Goal: Transaction & Acquisition: Obtain resource

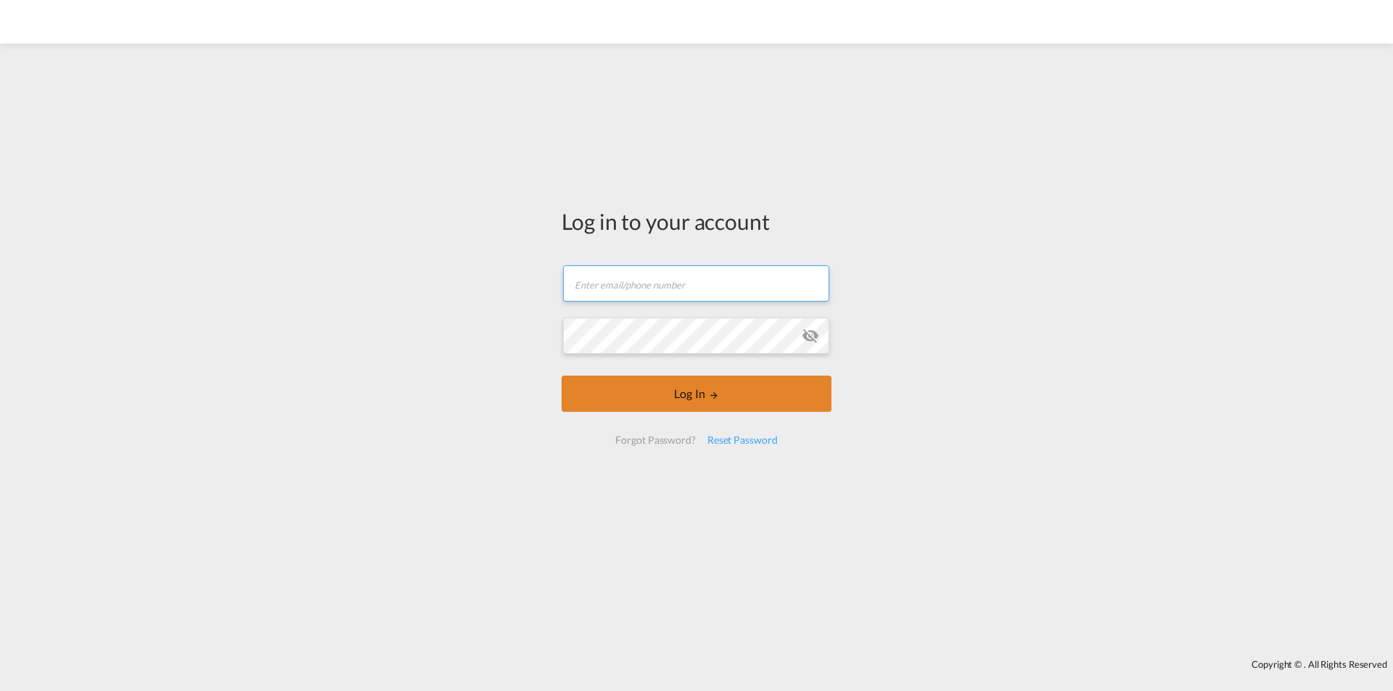
type input "[EMAIL_ADDRESS][DOMAIN_NAME]"
click at [638, 395] on button "Log In" at bounding box center [697, 394] width 270 height 36
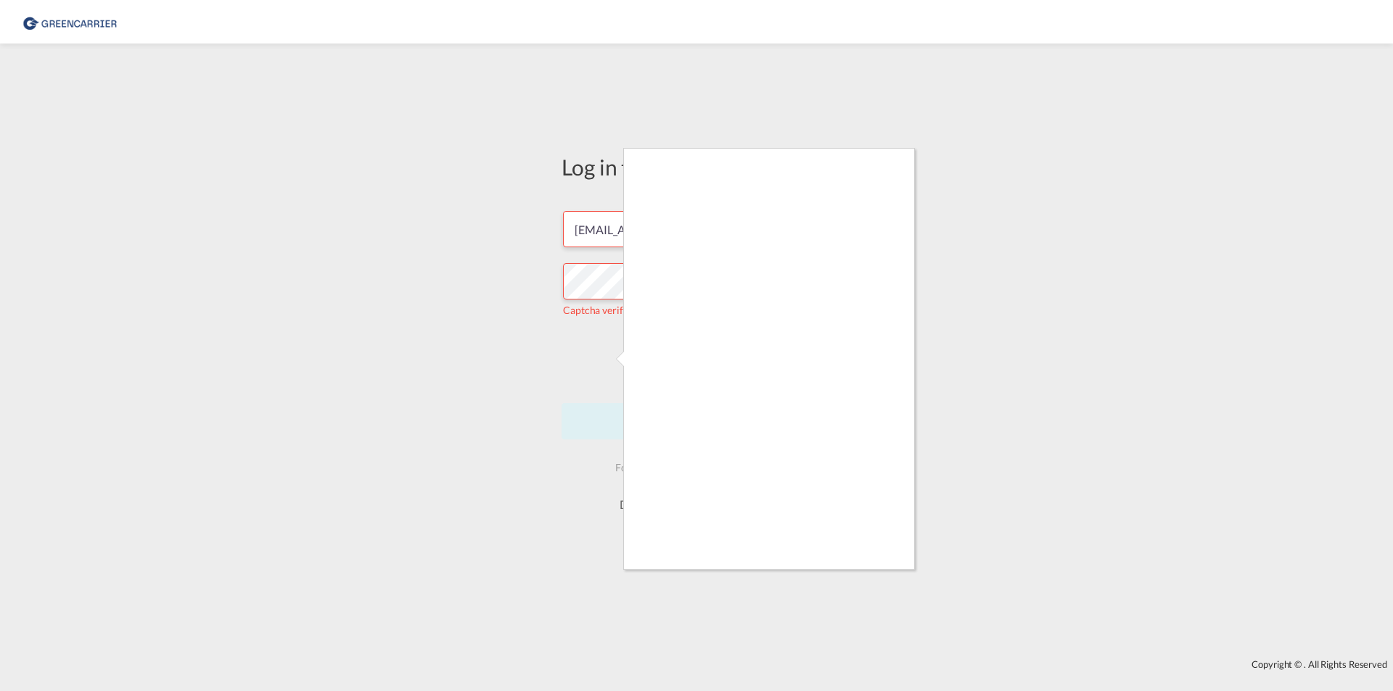
drag, startPoint x: 611, startPoint y: 402, endPoint x: 606, endPoint y: 364, distance: 38.1
click at [606, 364] on div at bounding box center [696, 345] width 1393 height 691
click at [600, 361] on div at bounding box center [696, 345] width 1393 height 691
click at [599, 363] on div at bounding box center [696, 345] width 1393 height 691
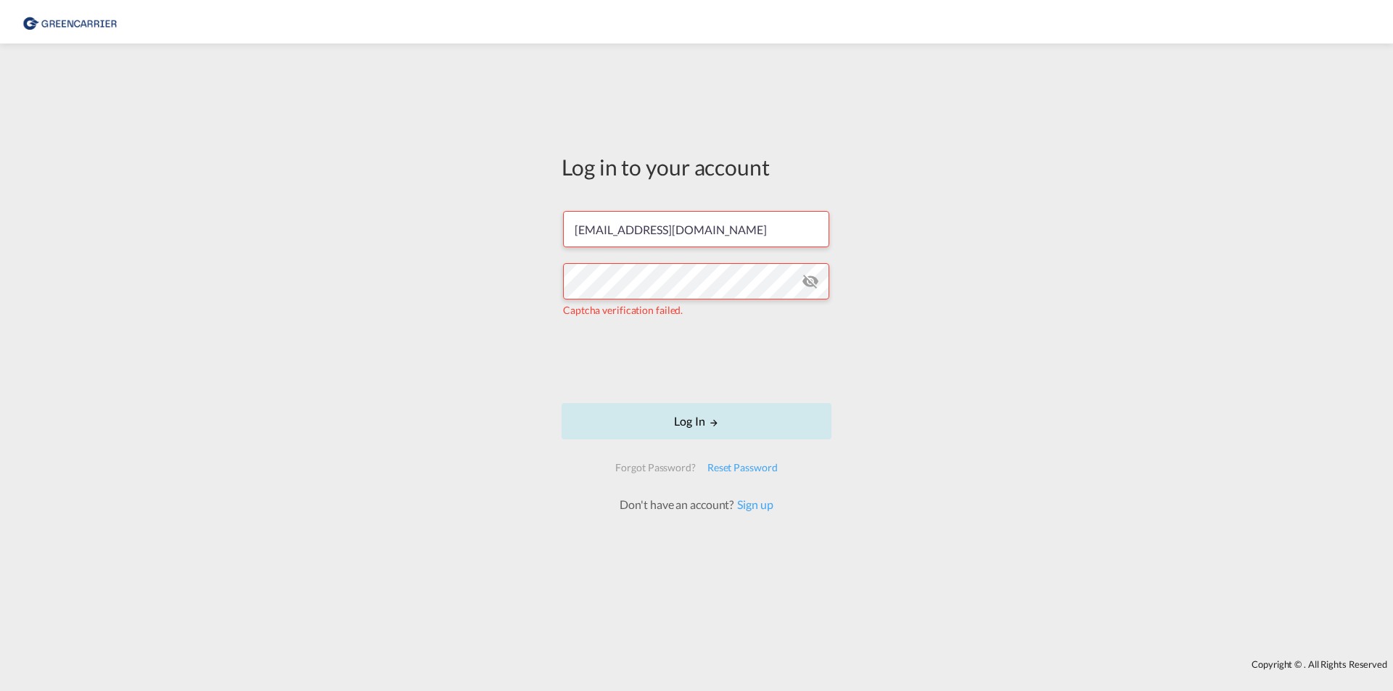
click at [686, 423] on button "Log In" at bounding box center [697, 421] width 270 height 36
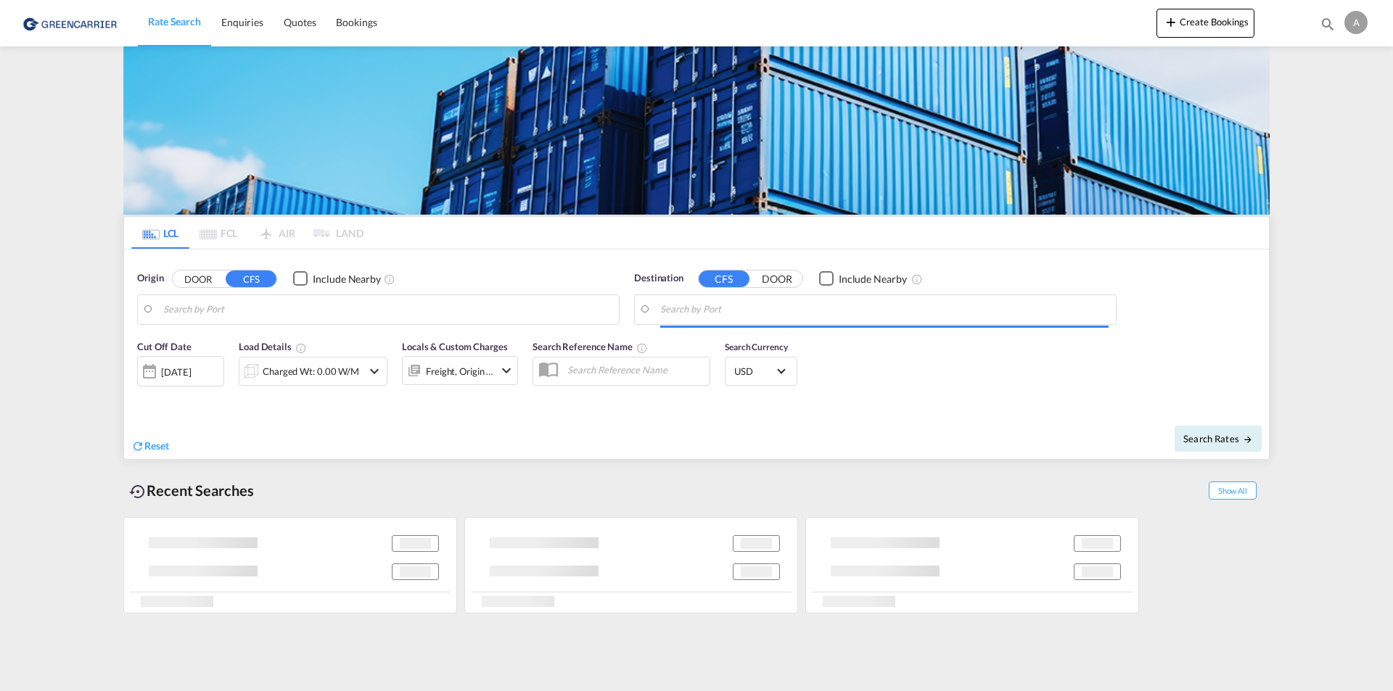
type input "CZ-43201, Kadan"
type input "CA-L9Y, Collingwood, Ontario"
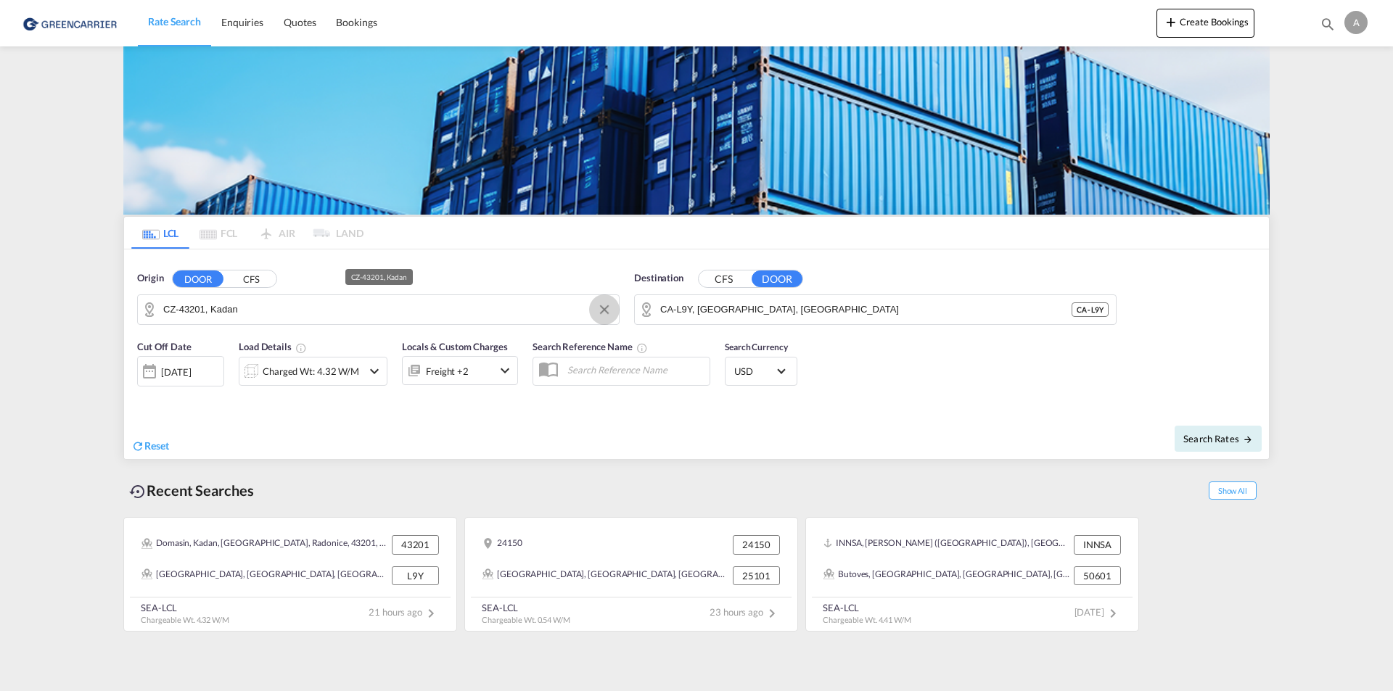
click at [602, 311] on button "Clear Input" at bounding box center [605, 310] width 22 height 22
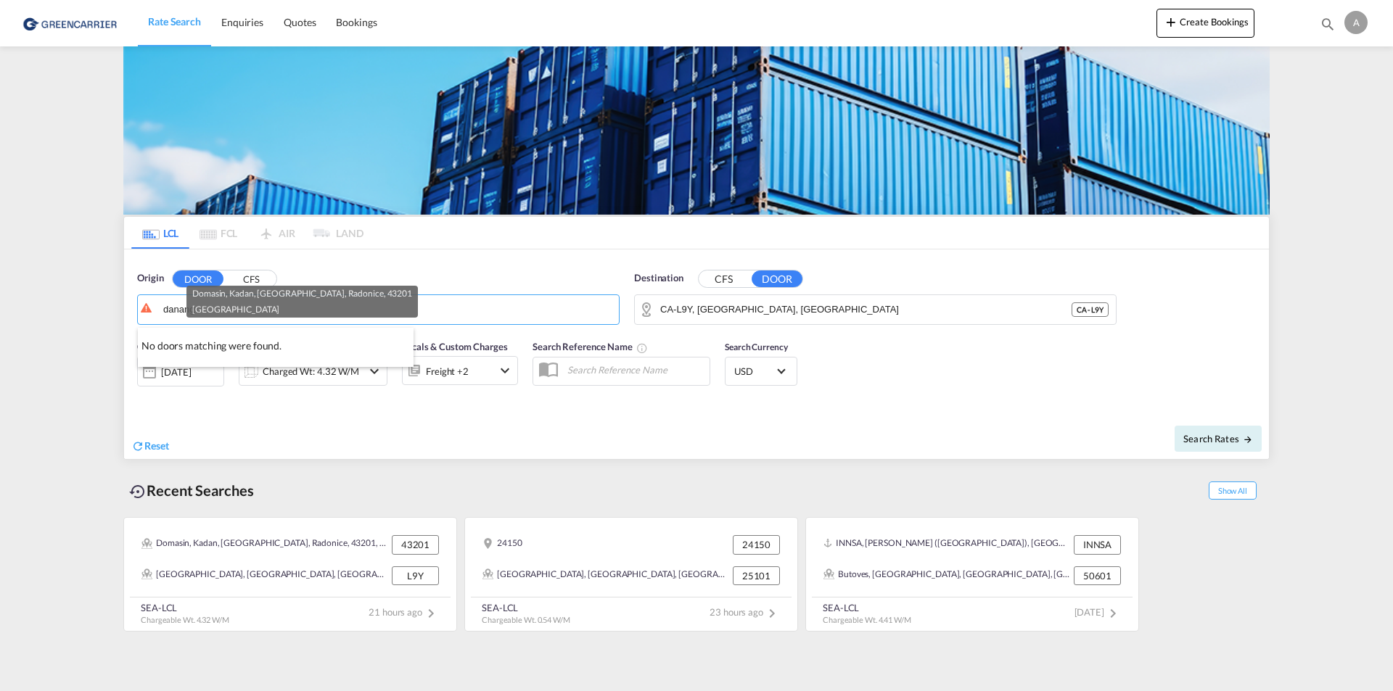
type input "danang"
drag, startPoint x: 606, startPoint y: 310, endPoint x: 308, endPoint y: 331, distance: 298.2
click at [160, 309] on md-input-container "danang" at bounding box center [378, 309] width 481 height 29
drag, startPoint x: 182, startPoint y: 316, endPoint x: 173, endPoint y: 311, distance: 10.1
click at [173, 311] on input "danang" at bounding box center [387, 310] width 448 height 22
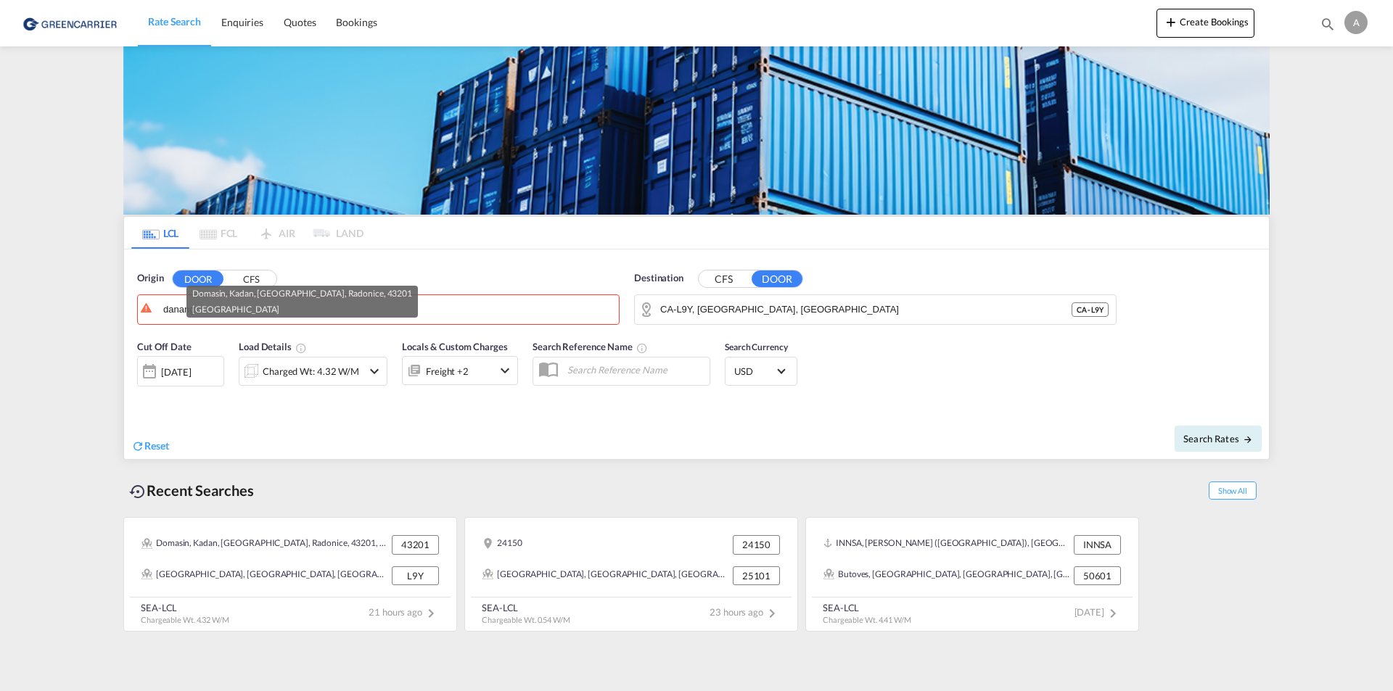
click at [253, 279] on button "CFS" at bounding box center [251, 279] width 51 height 17
click at [195, 276] on button "DOOR" at bounding box center [198, 279] width 51 height 17
click at [603, 311] on button "Clear Input" at bounding box center [605, 310] width 22 height 22
type input "da nang"
drag, startPoint x: 830, startPoint y: 308, endPoint x: 487, endPoint y: 319, distance: 343.4
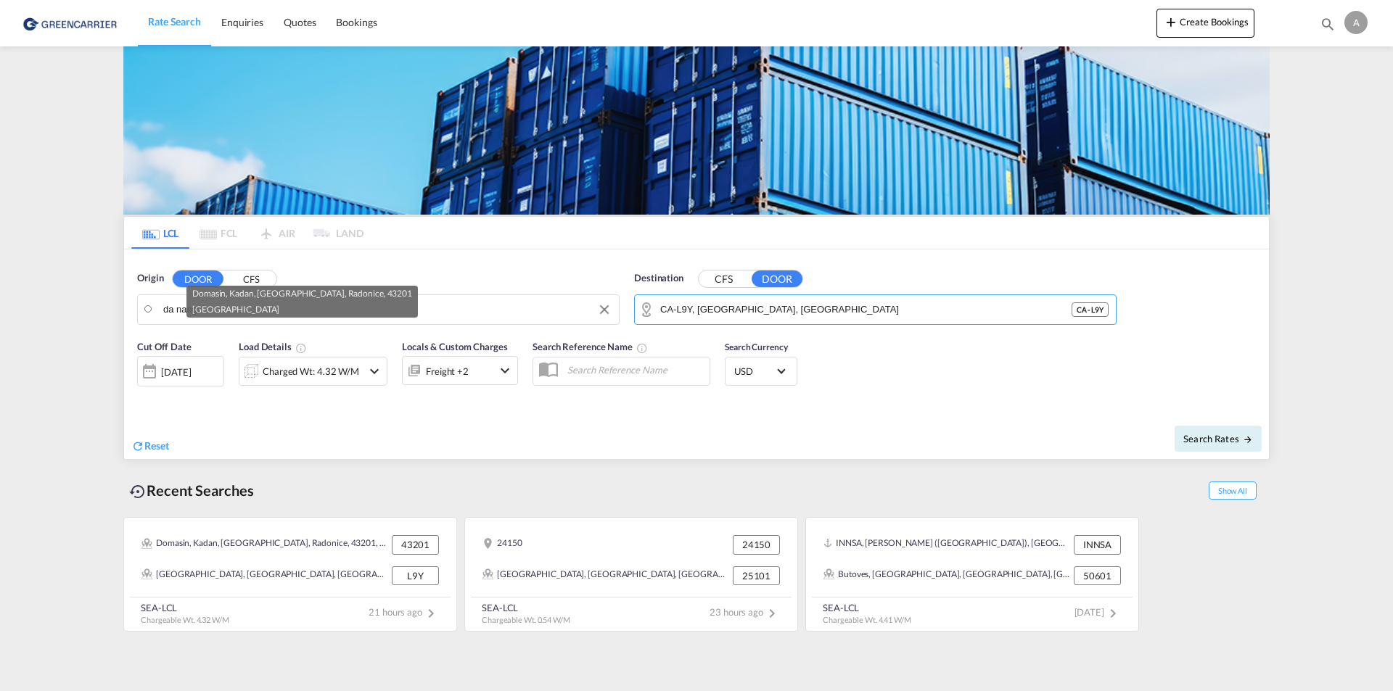
drag, startPoint x: 785, startPoint y: 312, endPoint x: 542, endPoint y: 317, distance: 243.1
click at [542, 317] on div "Origin DOOR CFS da nang Destination CFS DOOR CA-L9Y, Collingwood, Ontario CA - …" at bounding box center [696, 291] width 1145 height 83
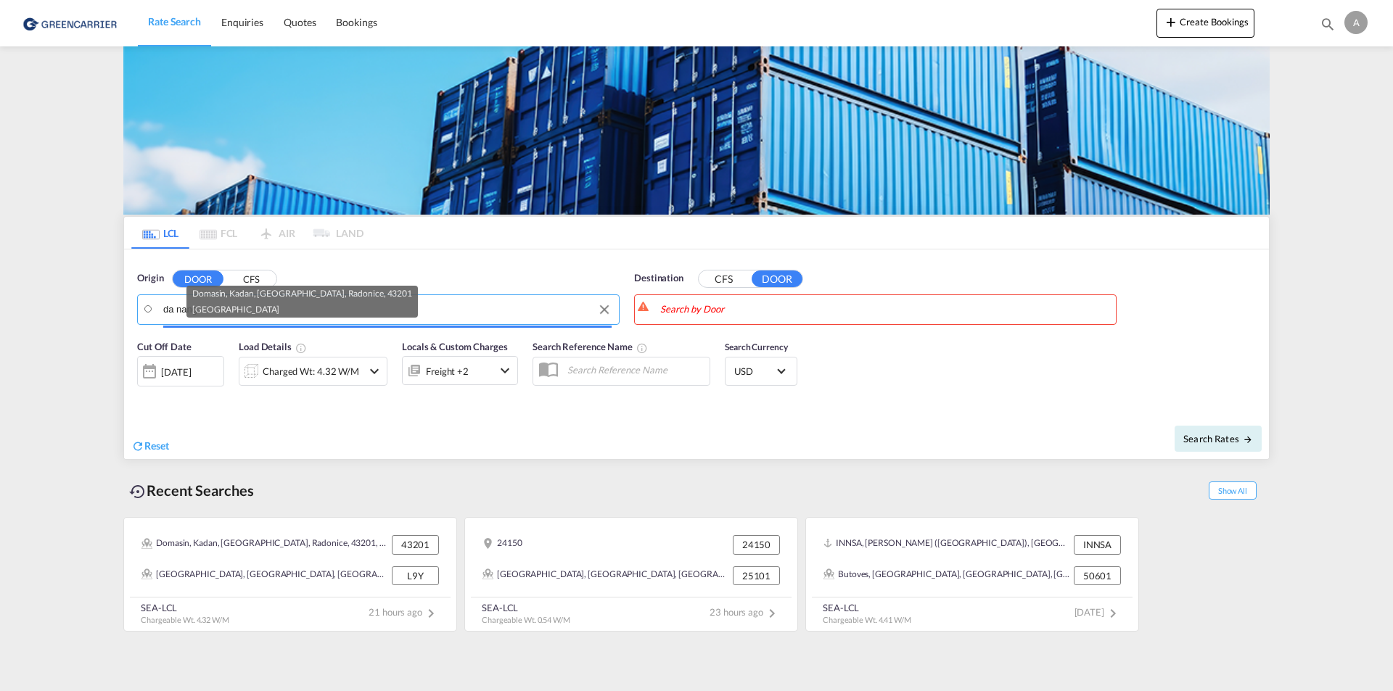
click at [435, 308] on input "da nang" at bounding box center [387, 310] width 448 height 22
drag, startPoint x: 231, startPoint y: 438, endPoint x: 235, endPoint y: 417, distance: 20.8
click at [602, 306] on button "Clear Input" at bounding box center [605, 310] width 22 height 22
click at [377, 276] on div "Origin DOOR CFS" at bounding box center [378, 278] width 483 height 15
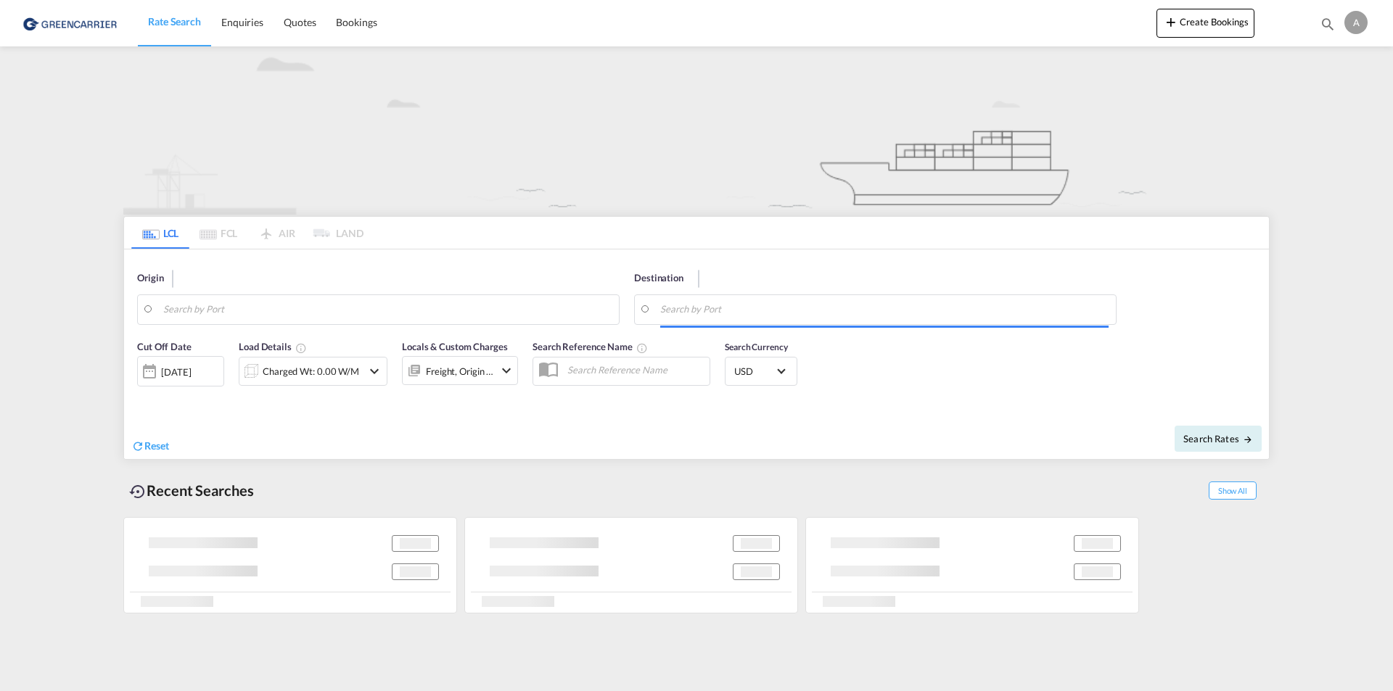
type input "43201"
type input "L9Y"
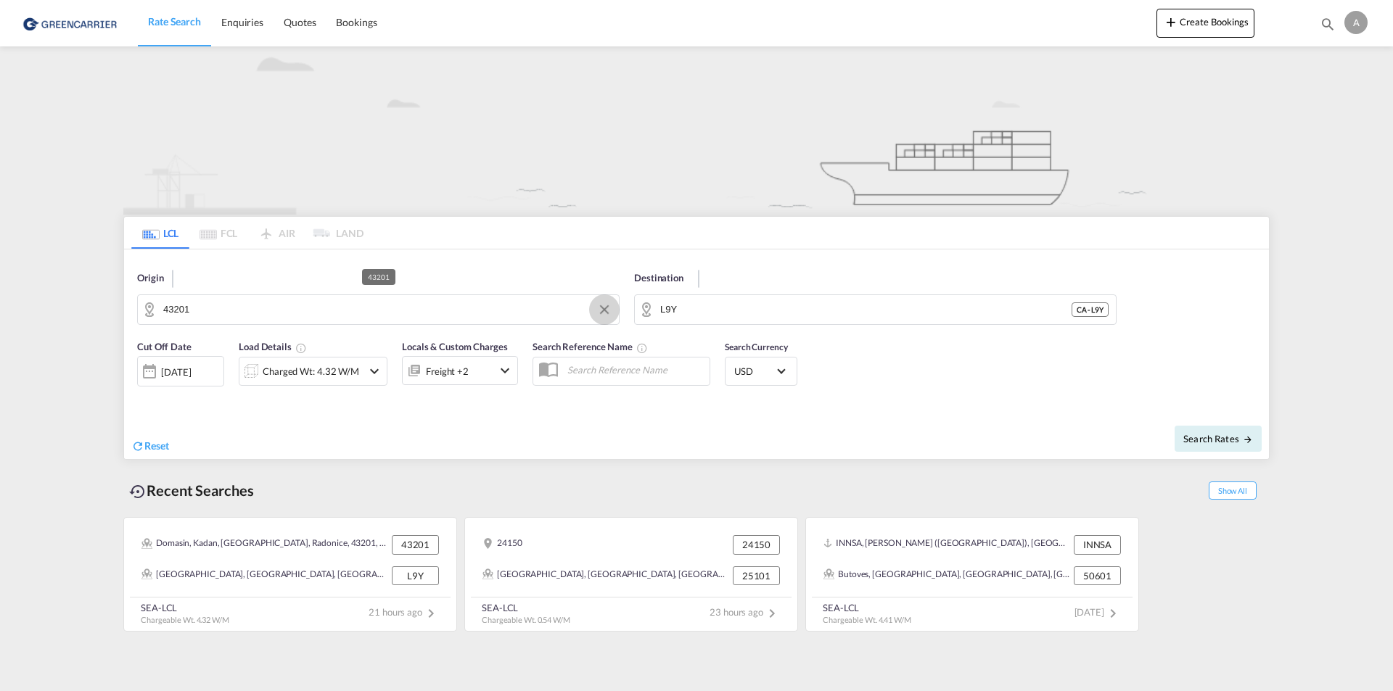
click at [605, 307] on button "Clear Input" at bounding box center [605, 310] width 22 height 22
type input "dien ban dong"
